Goal: Use online tool/utility: Utilize a website feature to perform a specific function

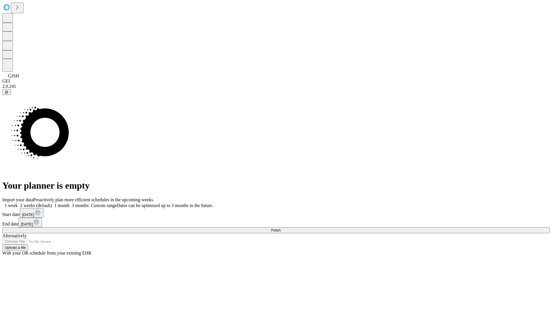
click at [281, 228] on span "Fetch" at bounding box center [275, 230] width 9 height 4
